Goal: Task Accomplishment & Management: Complete application form

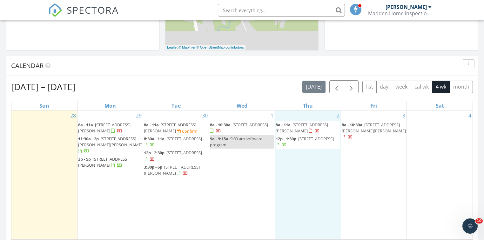
click at [307, 198] on div "2 8a - 11a 199 Paul Bunyan Rd, Gouldsboro 04607 12p - 1:30p 493 Townhouse Rd, K…" at bounding box center [307, 174] width 65 height 129
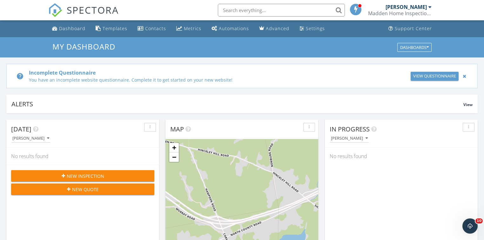
scroll to position [25, 0]
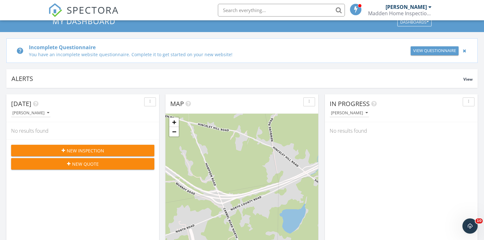
click at [85, 149] on span "New Inspection" at bounding box center [85, 150] width 37 height 7
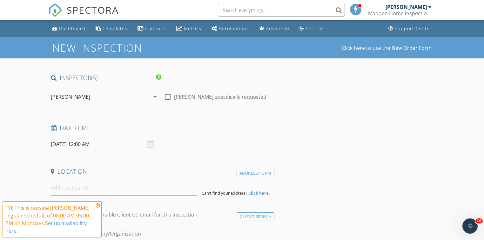
click at [75, 146] on input "[DATE] 12:00 AM" at bounding box center [105, 144] width 108 height 16
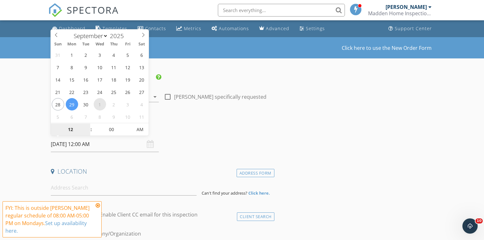
select select "9"
type input "10/01/2025 12:00 AM"
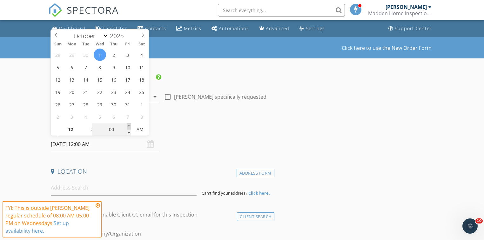
type input "05"
type input "10/01/2025 12:05 AM"
click at [129, 124] on span at bounding box center [129, 126] width 4 height 6
type input "10"
type input "10/01/2025 12:10 AM"
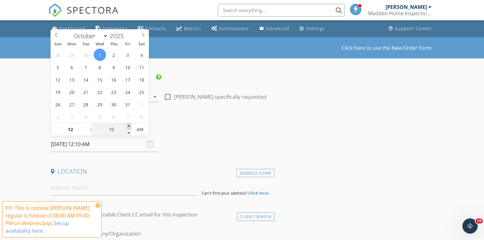
click at [129, 124] on span at bounding box center [129, 126] width 4 height 6
type input "15"
type input "10/01/2025 12:15 AM"
click at [129, 124] on span at bounding box center [129, 126] width 4 height 6
type input "20"
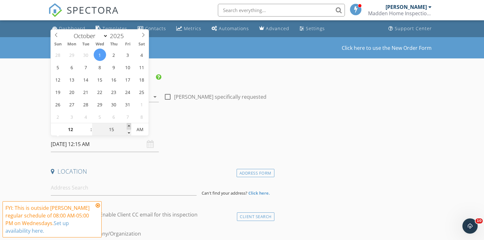
type input "10/01/2025 12:20 AM"
click at [129, 124] on span at bounding box center [129, 126] width 4 height 6
type input "25"
type input "10/01/2025 12:25 AM"
click at [129, 124] on span at bounding box center [129, 126] width 4 height 6
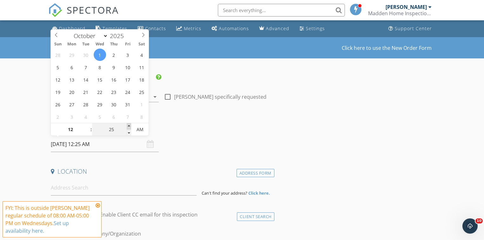
type input "30"
click at [129, 124] on span at bounding box center [129, 126] width 4 height 6
type input "10/01/2025 12:30 PM"
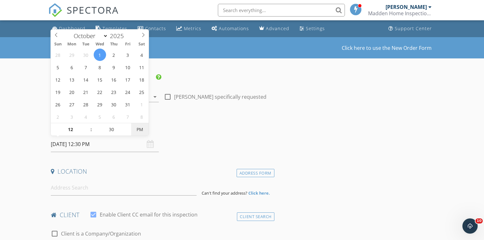
click at [140, 128] on span "PM" at bounding box center [139, 129] width 17 height 13
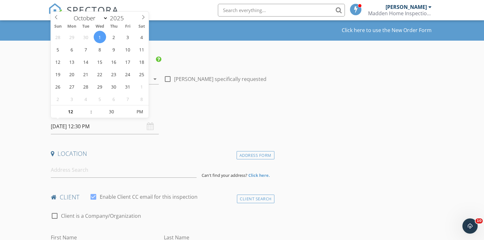
scroll to position [25, 0]
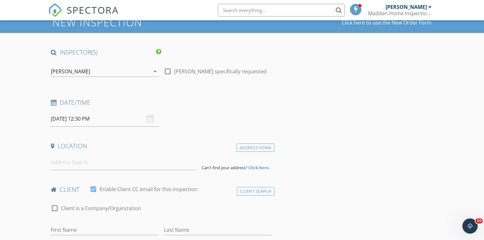
click at [242, 106] on h4 "Date/Time" at bounding box center [161, 102] width 221 height 8
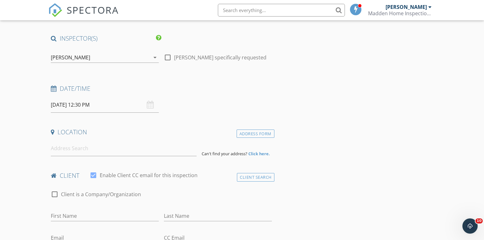
scroll to position [51, 0]
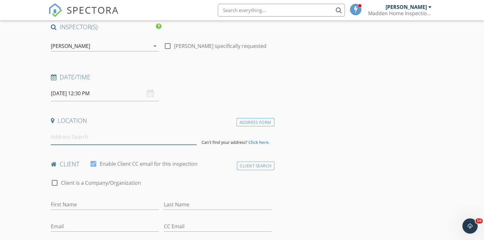
click at [125, 142] on input at bounding box center [123, 137] width 145 height 16
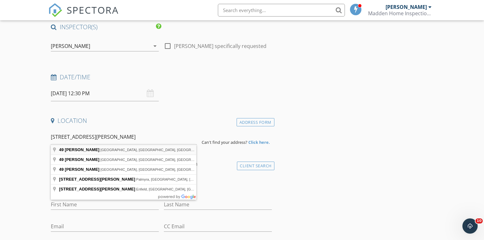
type input "49 Curtis Lane, Milford, ME, USA"
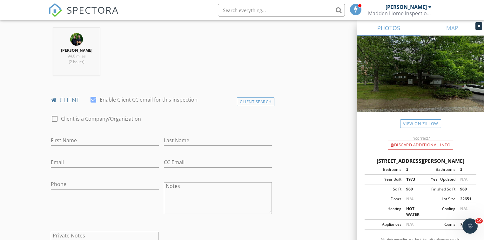
scroll to position [254, 0]
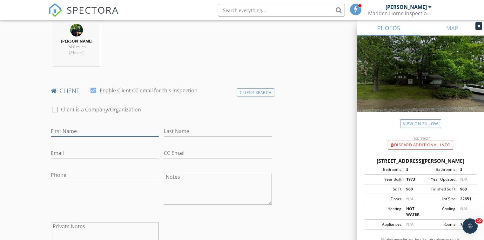
click at [98, 132] on input "First Name" at bounding box center [105, 131] width 108 height 10
type input "Jeremy"
click at [169, 131] on input "Last Name" at bounding box center [218, 131] width 108 height 10
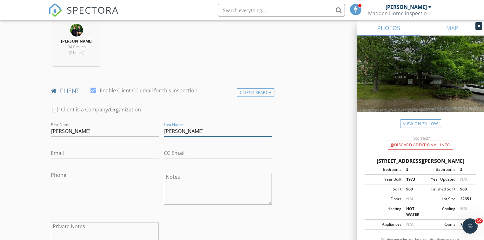
type input "Martin"
click at [117, 152] on input "Email" at bounding box center [105, 153] width 108 height 10
type input "Jermar1200@gmail.com"
drag, startPoint x: 194, startPoint y: 155, endPoint x: 196, endPoint y: 151, distance: 4.0
click at [194, 155] on input "CC Email" at bounding box center [218, 153] width 108 height 10
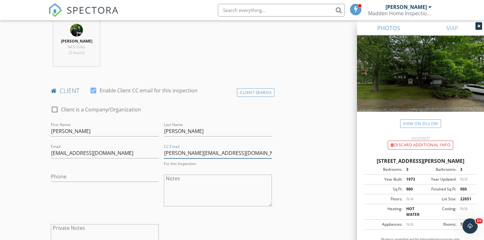
type input "[PERSON_NAME][EMAIL_ADDRESS][DOMAIN_NAME]"
click at [96, 171] on input "Phone" at bounding box center [105, 176] width 108 height 10
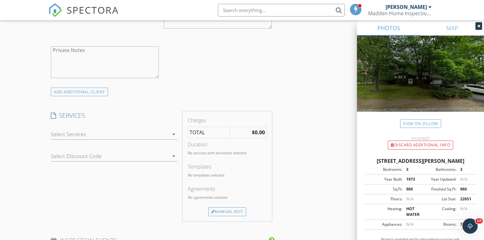
scroll to position [432, 0]
type input "[PHONE_NUMBER]"
click at [227, 210] on div "Manual Edit" at bounding box center [227, 210] width 38 height 9
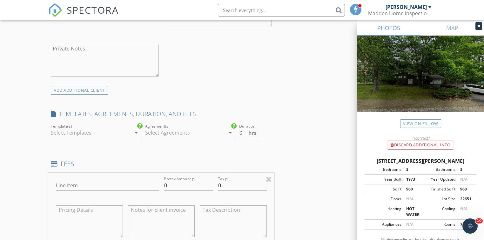
click at [86, 131] on div at bounding box center [91, 133] width 80 height 10
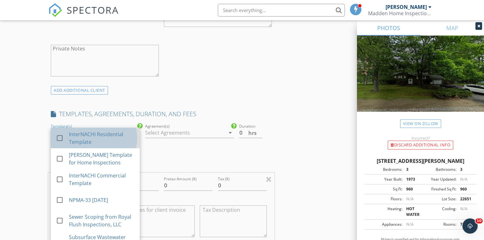
click at [81, 135] on div "InterNACHI Residential Template" at bounding box center [102, 137] width 66 height 15
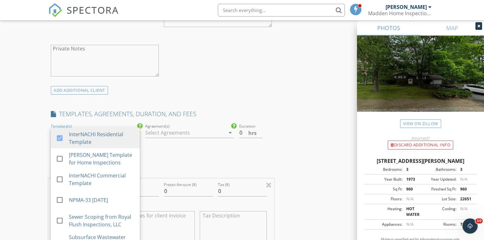
click at [161, 131] on div at bounding box center [185, 133] width 80 height 10
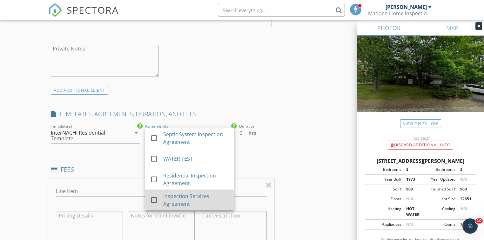
click at [165, 199] on div "Inspection Services Agreement" at bounding box center [196, 199] width 66 height 15
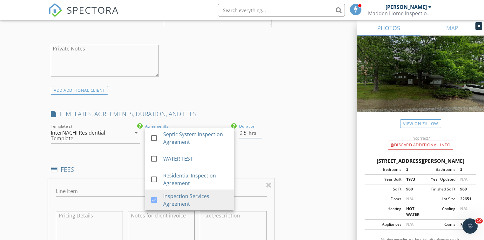
click at [259, 129] on input "0.5" at bounding box center [250, 133] width 23 height 10
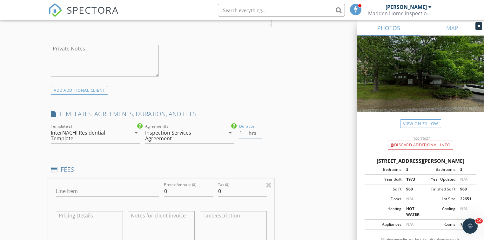
click at [259, 129] on input "1" at bounding box center [250, 133] width 23 height 10
click at [259, 129] on input "1.5" at bounding box center [250, 133] width 23 height 10
click at [259, 129] on input "2" at bounding box center [250, 133] width 23 height 10
type input "2.5"
click at [259, 130] on input "2.5" at bounding box center [250, 133] width 23 height 10
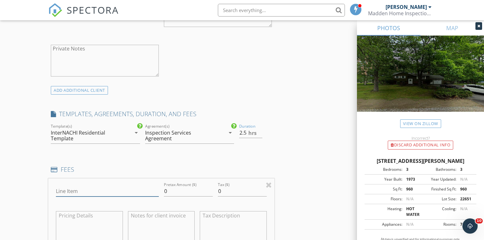
click at [119, 195] on input "Line Item" at bounding box center [107, 191] width 103 height 10
type input "Residential Inspection"
drag, startPoint x: 171, startPoint y: 192, endPoint x: 160, endPoint y: 192, distance: 11.4
click at [160, 192] on div "Line Item Residential Inspection Pretax Amount ($) 0 Tax ($) 0" at bounding box center [161, 216] width 226 height 77
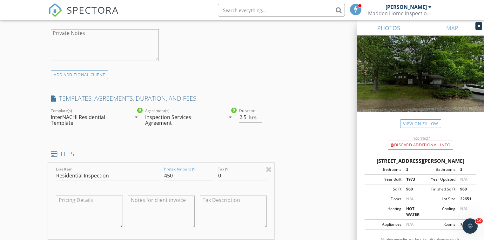
scroll to position [584, 0]
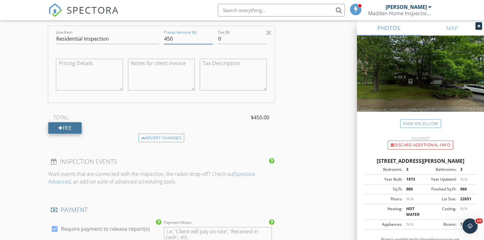
type input "450"
click at [66, 127] on div "Fee" at bounding box center [64, 127] width 33 height 11
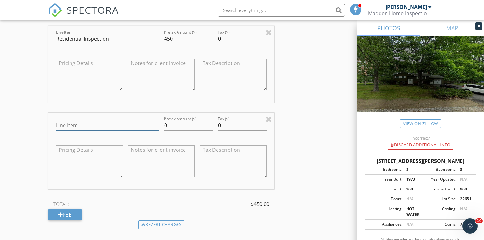
click at [73, 126] on input "Line Item" at bounding box center [107, 125] width 103 height 10
type input "Sewer Scope Inspection"
drag, startPoint x: 169, startPoint y: 126, endPoint x: 159, endPoint y: 126, distance: 10.2
click at [159, 126] on div "Line Item Sewer Scope Inspection Pretax Amount ($) 0 Tax ($) 0" at bounding box center [161, 151] width 226 height 77
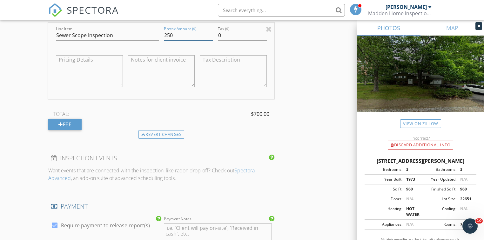
scroll to position [686, 0]
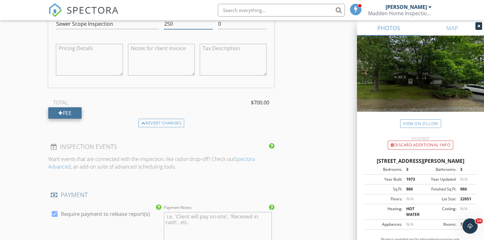
type input "250"
click at [69, 110] on div "Fee" at bounding box center [64, 112] width 33 height 11
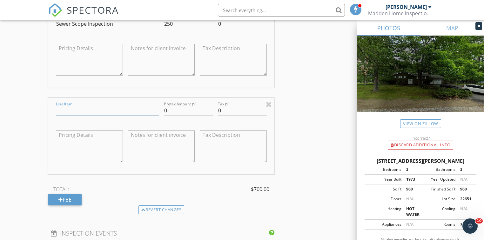
click at [78, 108] on input "Line Item" at bounding box center [107, 110] width 103 height 10
type input "Radon Air Test"
drag, startPoint x: 166, startPoint y: 110, endPoint x: 160, endPoint y: 111, distance: 5.6
click at [160, 111] on div "Line Item Radon Air Test Pretax Amount ($) 0 Tax ($) 0" at bounding box center [161, 136] width 226 height 77
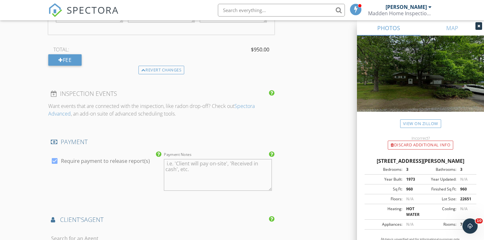
scroll to position [889, 0]
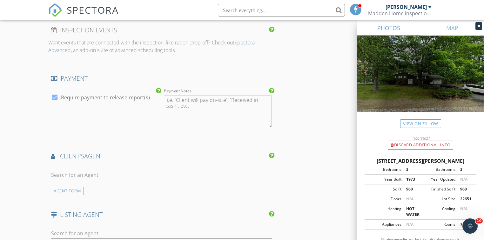
type input "250"
click at [170, 171] on input "text" at bounding box center [161, 175] width 221 height 10
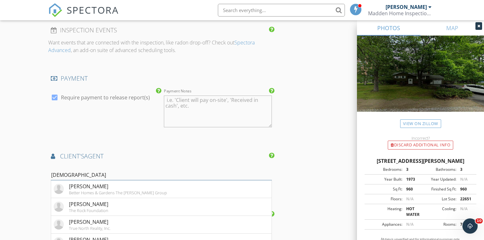
type input "Christ"
click at [169, 162] on div "client's AGENT" at bounding box center [161, 158] width 226 height 13
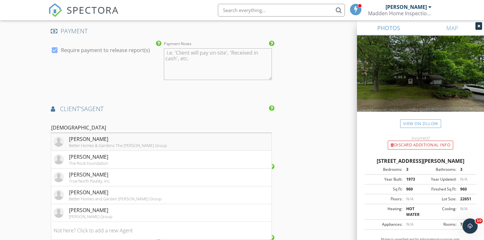
scroll to position [940, 0]
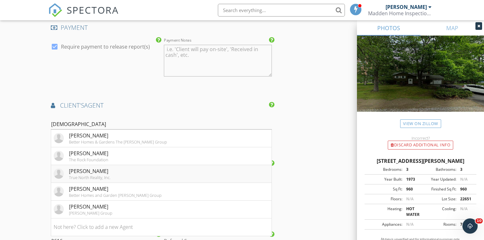
click at [99, 172] on div "[PERSON_NAME]" at bounding box center [90, 171] width 42 height 8
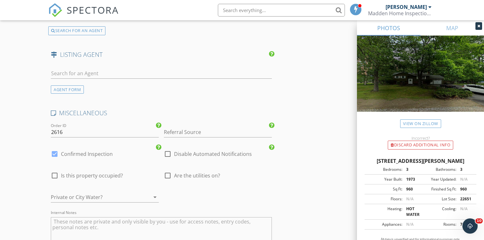
scroll to position [1194, 0]
click at [224, 130] on input "Referral Source" at bounding box center [218, 132] width 108 height 10
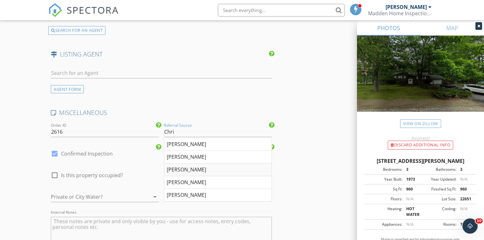
click at [206, 166] on div "[PERSON_NAME]" at bounding box center [217, 169] width 107 height 13
type input "[PERSON_NAME]"
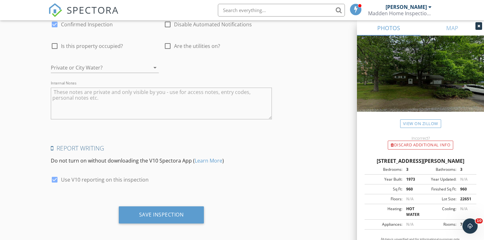
scroll to position [1324, 0]
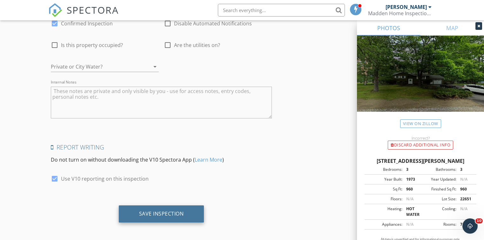
click at [177, 210] on div "Save Inspection" at bounding box center [161, 213] width 45 height 6
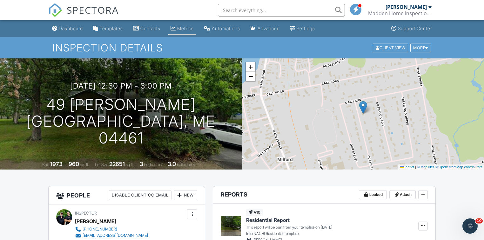
click at [191, 26] on div "Metrics" at bounding box center [185, 28] width 17 height 5
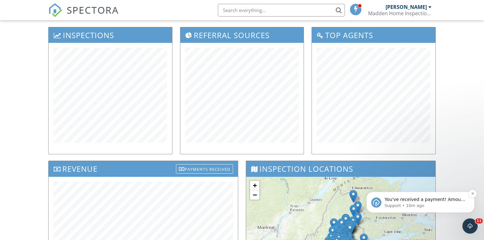
click at [427, 202] on span "You've received a payment! Amount $950.00 Fee $0.00 Net $950.00 Transaction # p…" at bounding box center [424, 237] width 81 height 81
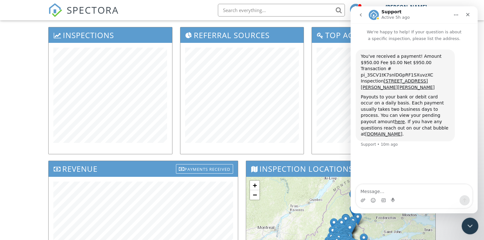
click at [469, 226] on icon "Close Intercom Messenger" at bounding box center [469, 225] width 8 height 8
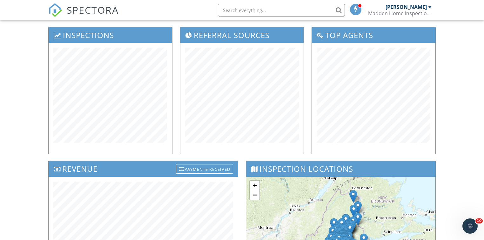
click at [412, 6] on div "[PERSON_NAME]" at bounding box center [405, 7] width 41 height 6
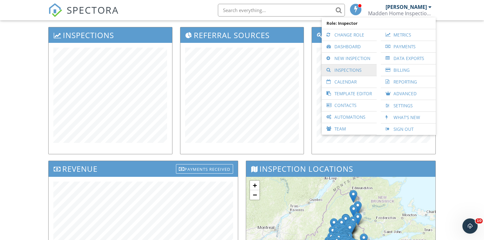
click at [356, 67] on link "Inspections" at bounding box center [349, 69] width 49 height 11
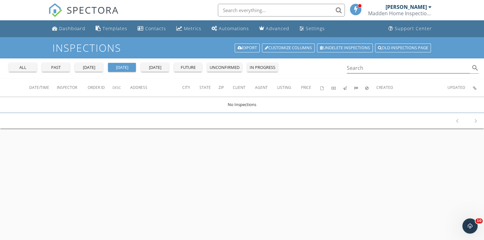
click at [58, 67] on div "past" at bounding box center [55, 67] width 23 height 6
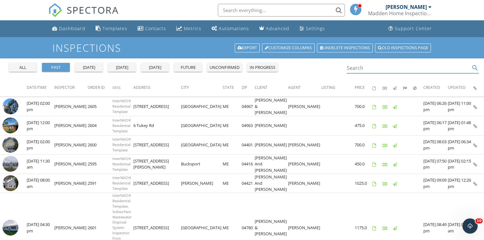
click at [369, 69] on input "Search" at bounding box center [408, 68] width 123 height 10
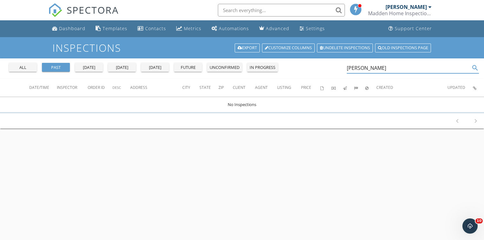
click at [357, 70] on input "[PERSON_NAME]" at bounding box center [408, 68] width 123 height 10
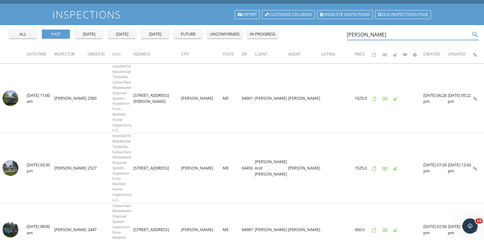
scroll to position [51, 0]
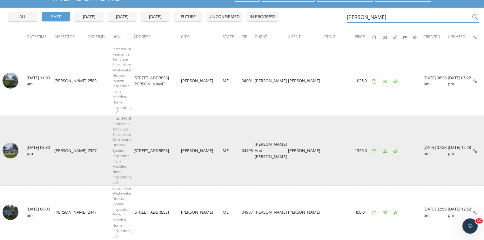
type input "[PERSON_NAME]"
click at [7, 143] on img at bounding box center [11, 151] width 16 height 16
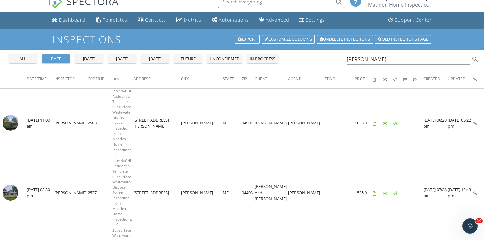
scroll to position [0, 0]
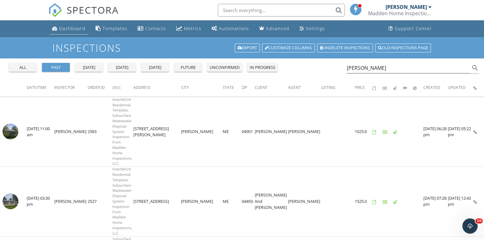
click at [71, 28] on div "Dashboard" at bounding box center [72, 28] width 26 height 6
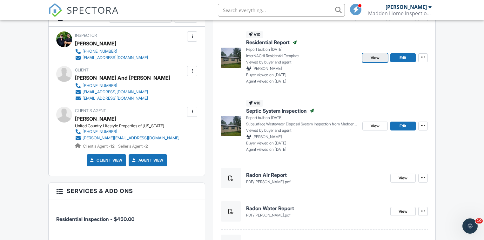
click at [375, 56] on span "View" at bounding box center [374, 58] width 9 height 6
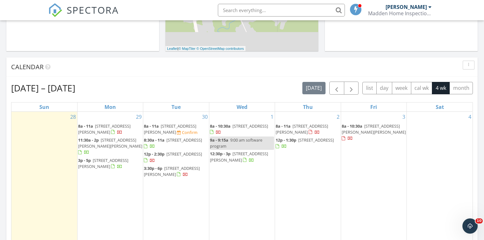
scroll to position [254, 0]
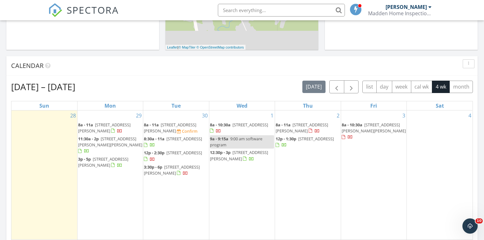
click at [162, 127] on span "[STREET_ADDRESS][PERSON_NAME]" at bounding box center [170, 128] width 52 height 12
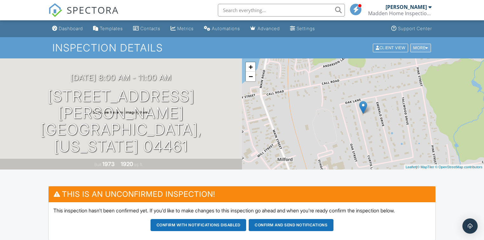
click at [417, 48] on div "More" at bounding box center [420, 47] width 21 height 9
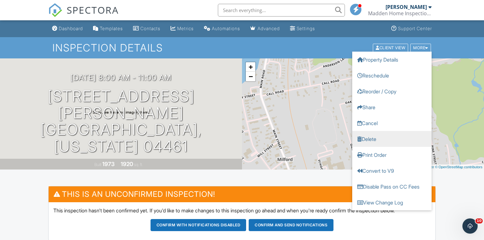
click at [369, 139] on link "Delete" at bounding box center [391, 139] width 79 height 16
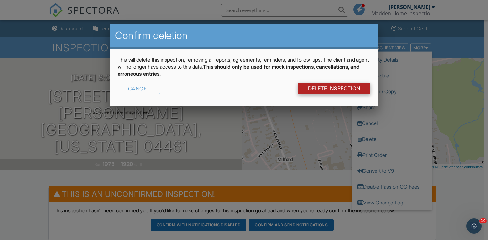
click at [321, 91] on link "DELETE Inspection" at bounding box center [334, 88] width 73 height 11
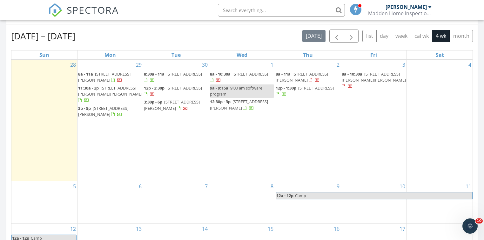
scroll to position [279, 0]
